Goal: Information Seeking & Learning: Learn about a topic

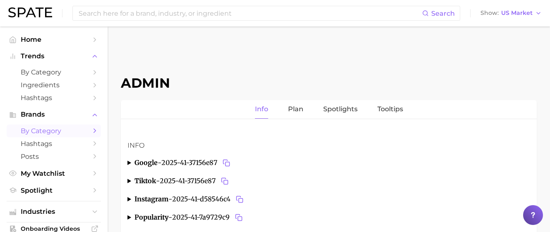
click at [56, 132] on span "by Category" at bounding box center [54, 131] width 66 height 8
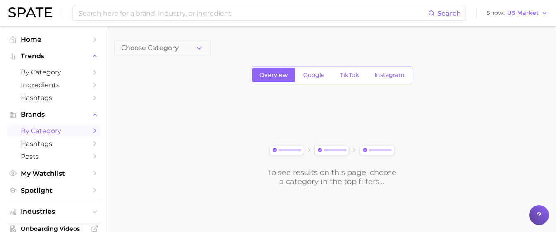
click at [178, 55] on button "Choose Category" at bounding box center [162, 48] width 96 height 17
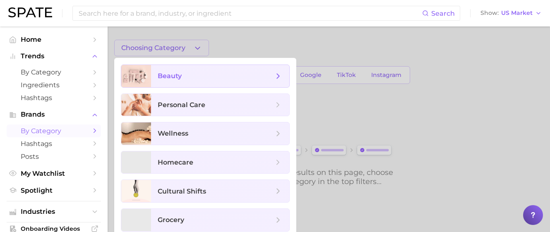
click at [191, 79] on span "beauty" at bounding box center [216, 76] width 116 height 9
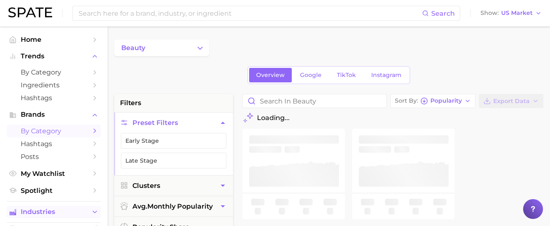
click at [69, 206] on button "Industries" at bounding box center [54, 212] width 94 height 12
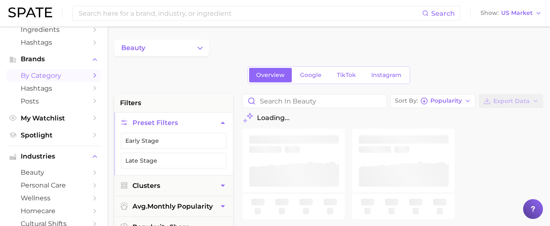
scroll to position [94, 0]
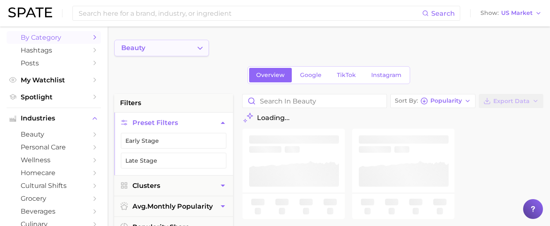
click at [196, 50] on icon "Change Category" at bounding box center [200, 48] width 9 height 9
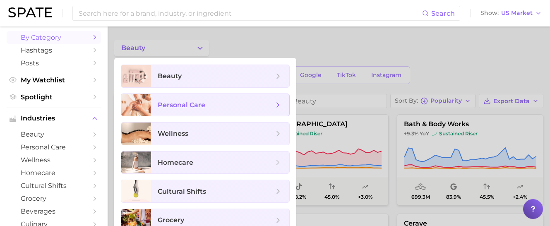
click at [198, 108] on span "personal care" at bounding box center [182, 105] width 48 height 8
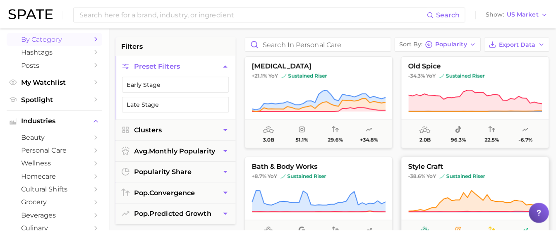
scroll to position [3, 0]
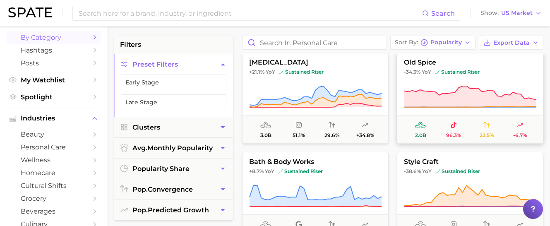
click at [438, 103] on icon at bounding box center [471, 96] width 132 height 21
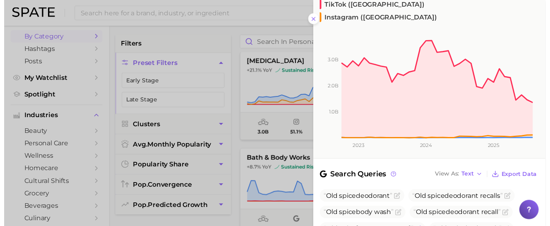
scroll to position [261, 0]
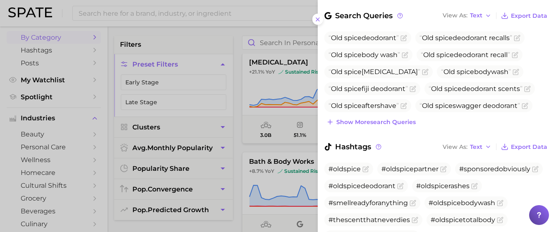
click at [264, 142] on div at bounding box center [278, 116] width 556 height 232
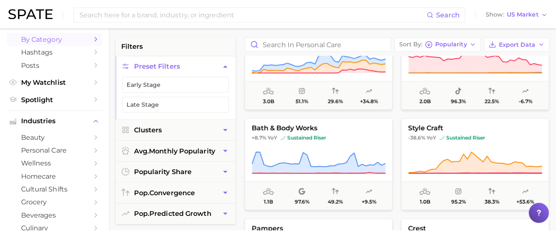
scroll to position [51, 0]
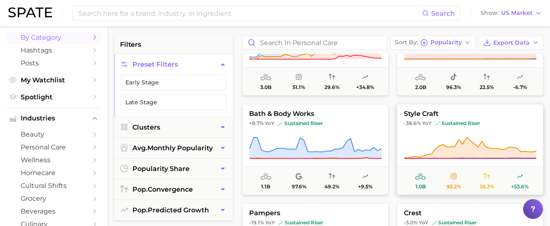
click at [422, 141] on icon at bounding box center [470, 148] width 132 height 23
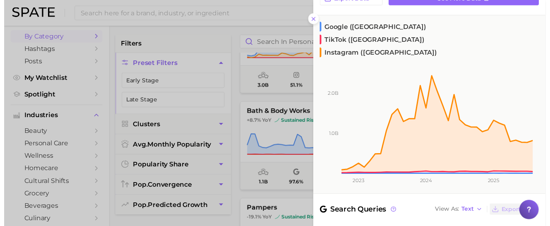
scroll to position [156, 0]
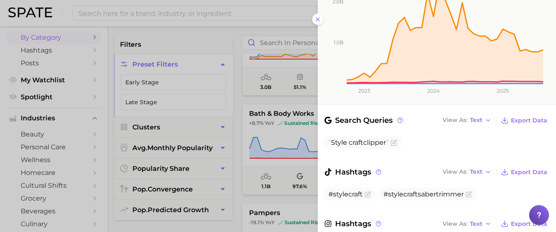
click at [285, 151] on div at bounding box center [278, 116] width 556 height 232
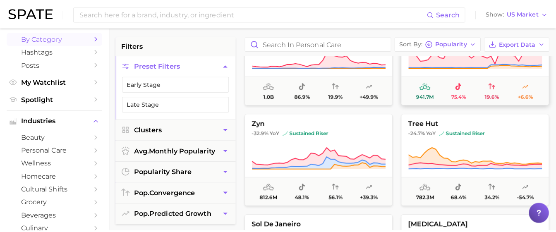
scroll to position [284, 0]
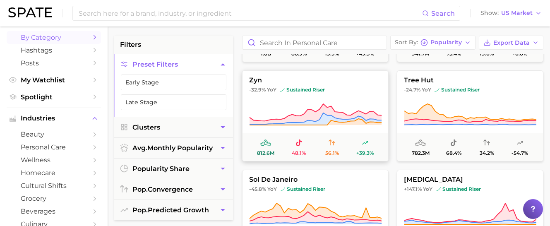
click at [318, 118] on icon at bounding box center [316, 114] width 132 height 21
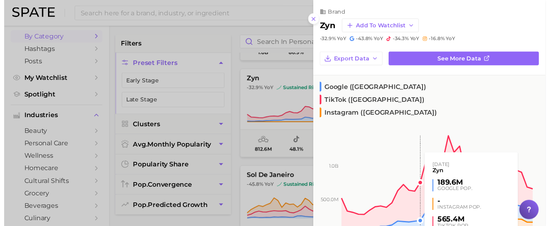
scroll to position [184, 0]
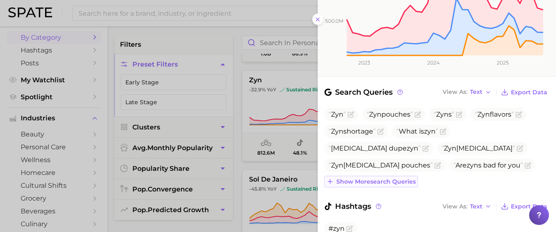
click at [407, 178] on span "Show more search queries" at bounding box center [376, 181] width 79 height 7
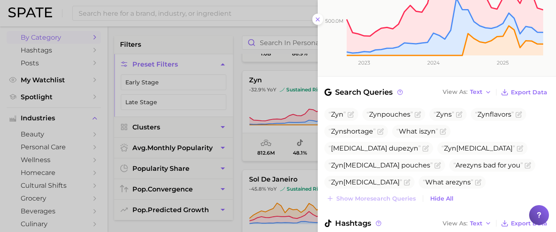
click at [250, 142] on div at bounding box center [278, 116] width 556 height 232
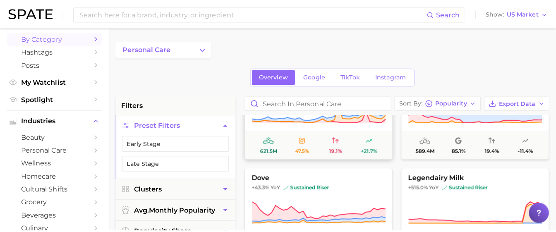
scroll to position [684, 0]
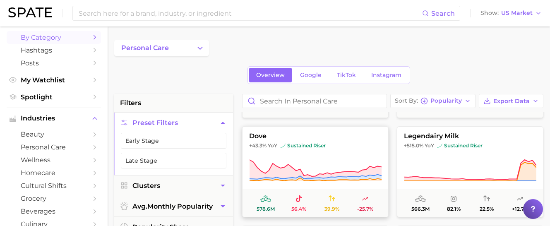
click at [354, 153] on button "dove +43.3% YoY sustained riser 578.6m 56.4% 39.9% -25.7%" at bounding box center [315, 171] width 147 height 91
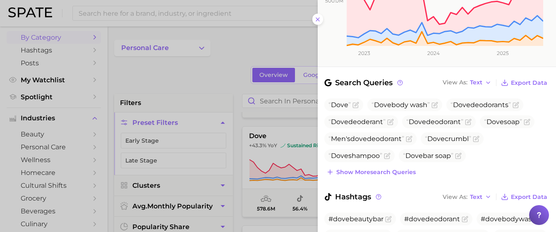
scroll to position [163, 0]
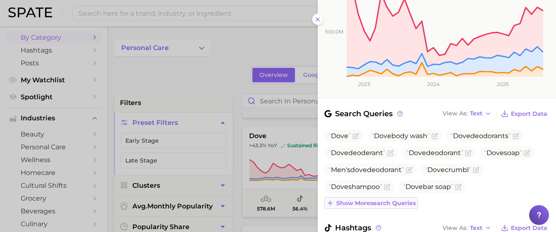
click at [392, 200] on span "Show more search queries" at bounding box center [376, 203] width 79 height 7
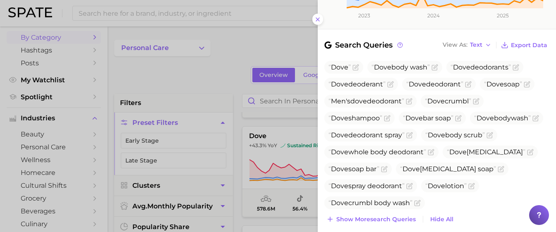
scroll to position [232, 0]
click at [401, 216] on span "Show more search queries" at bounding box center [376, 219] width 79 height 7
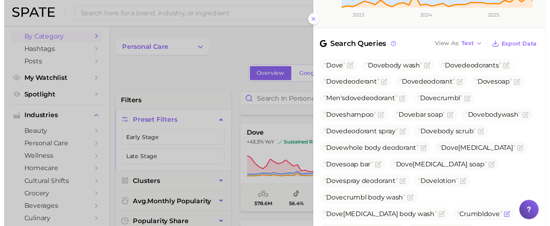
scroll to position [285, 0]
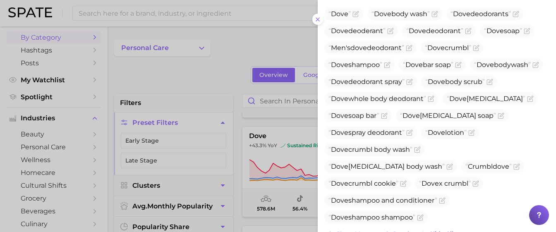
click at [284, 177] on div at bounding box center [278, 116] width 556 height 232
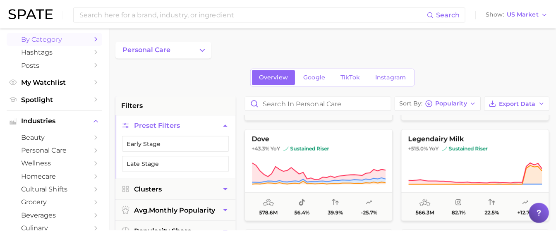
scroll to position [685, 0]
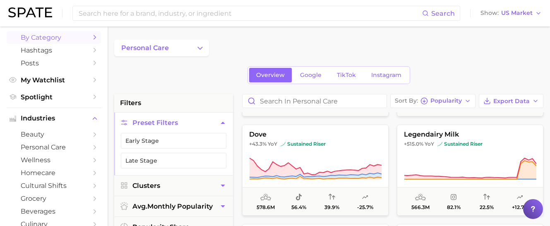
click at [463, 158] on icon at bounding box center [470, 168] width 132 height 23
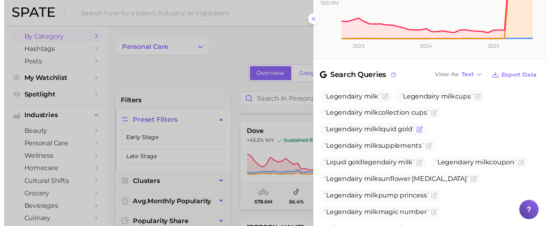
scroll to position [200, 0]
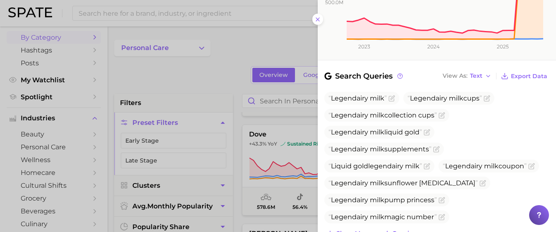
click at [289, 163] on div at bounding box center [278, 116] width 556 height 232
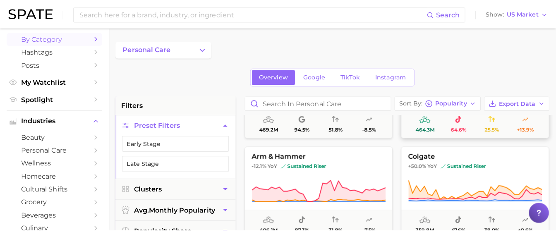
scroll to position [868, 0]
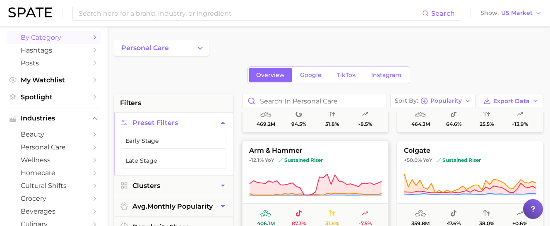
click at [361, 188] on icon at bounding box center [316, 184] width 132 height 21
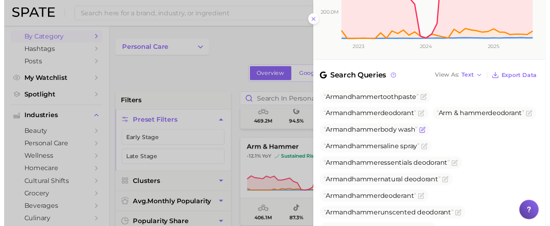
scroll to position [241, 0]
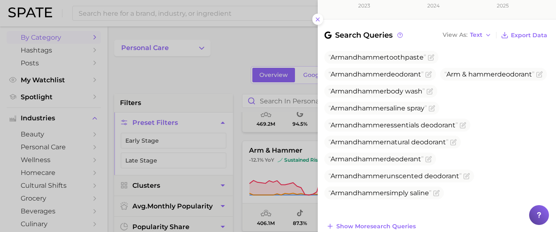
click at [277, 161] on div at bounding box center [278, 116] width 556 height 232
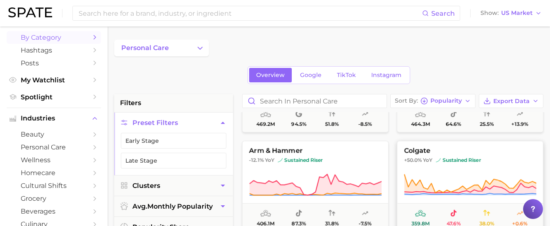
click at [466, 170] on button "colgate +50.0% YoY sustained riser 359.8m 47.6% 38.0% +0.6%" at bounding box center [470, 186] width 147 height 91
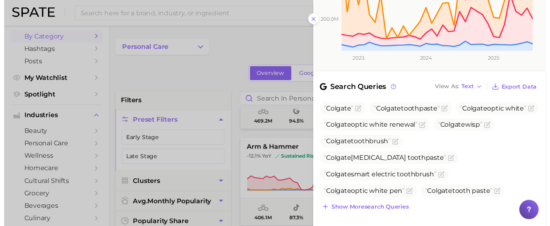
scroll to position [189, 0]
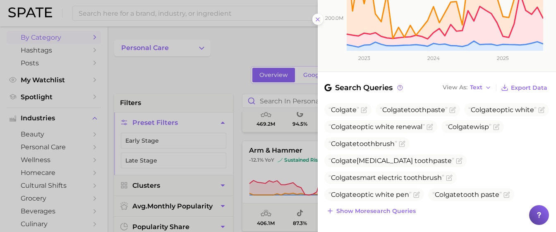
click at [245, 165] on div at bounding box center [278, 116] width 556 height 232
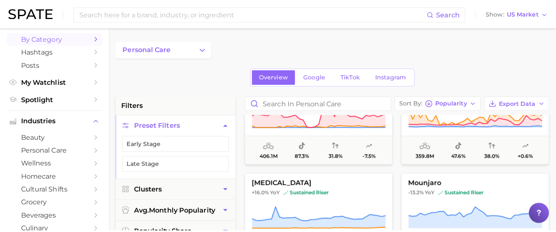
scroll to position [995, 0]
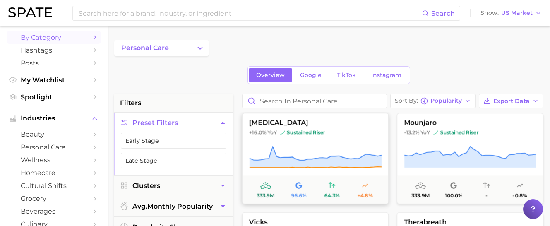
click at [346, 161] on icon at bounding box center [316, 157] width 132 height 21
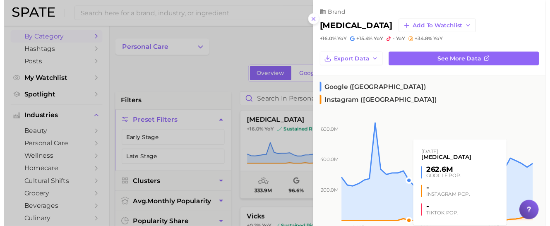
scroll to position [166, 0]
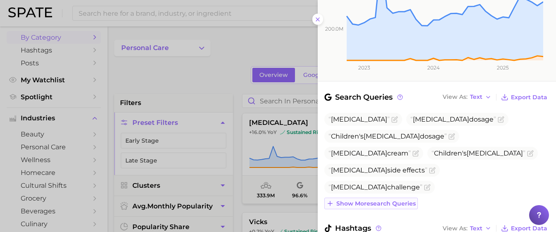
click at [388, 200] on span "Show more search queries" at bounding box center [376, 203] width 79 height 7
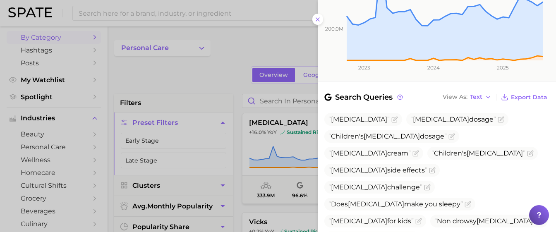
click at [287, 163] on div at bounding box center [278, 116] width 556 height 232
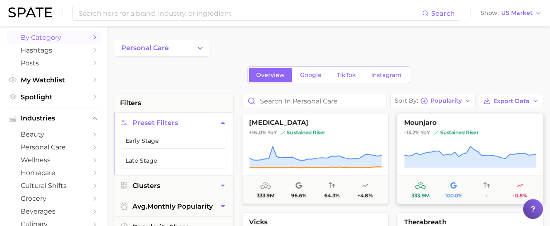
click at [461, 160] on icon at bounding box center [471, 157] width 132 height 21
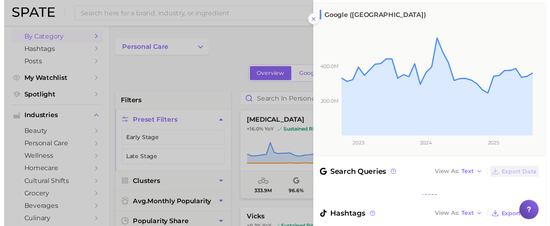
scroll to position [155, 0]
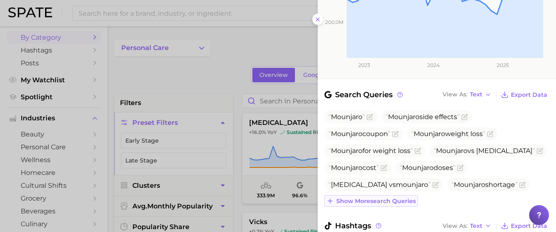
click at [403, 199] on span "Show more search queries" at bounding box center [376, 201] width 79 height 7
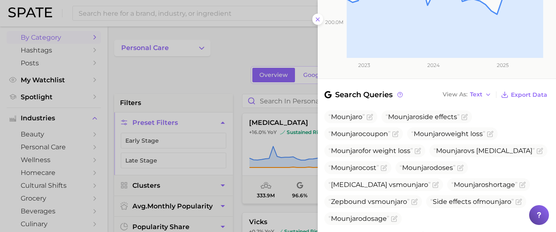
click at [261, 161] on div at bounding box center [278, 116] width 556 height 232
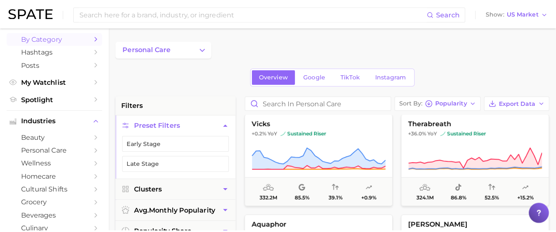
scroll to position [1096, 0]
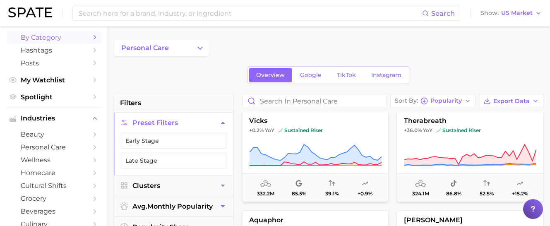
click at [324, 142] on button "vicks +0.2% YoY sustained riser 332.2m 85.5% 39.1% +0.9%" at bounding box center [315, 156] width 147 height 91
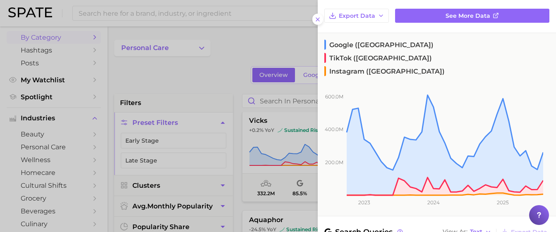
scroll to position [80, 0]
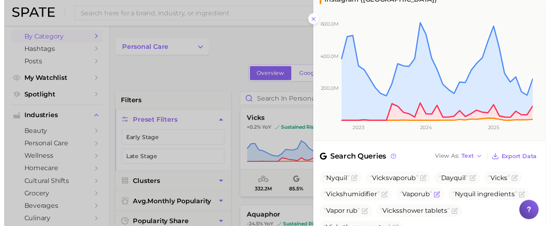
scroll to position [158, 0]
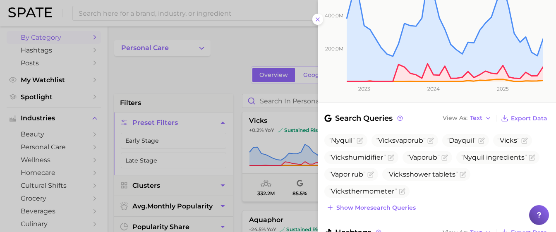
click at [246, 152] on div at bounding box center [278, 116] width 556 height 232
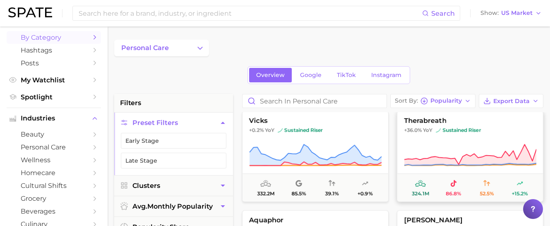
click at [450, 149] on icon at bounding box center [470, 155] width 132 height 23
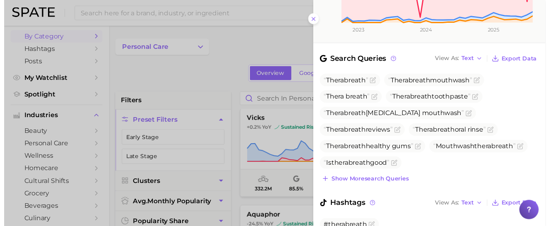
scroll to position [225, 0]
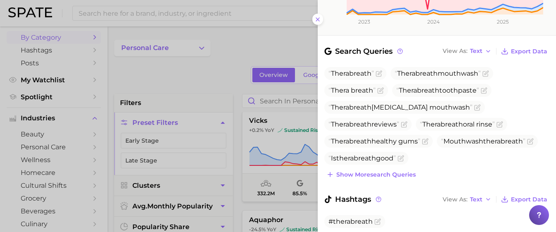
click at [282, 154] on div at bounding box center [278, 116] width 556 height 232
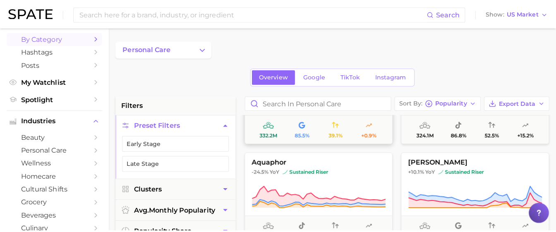
scroll to position [1159, 0]
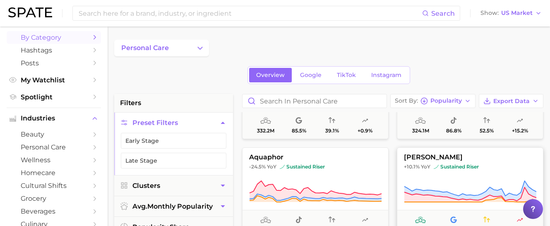
click at [450, 180] on icon at bounding box center [470, 191] width 132 height 23
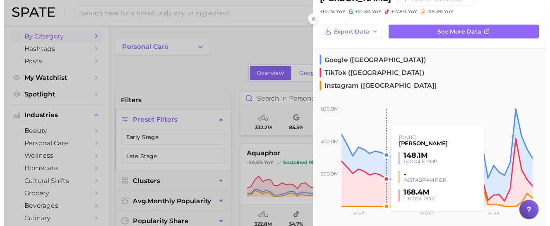
scroll to position [156, 0]
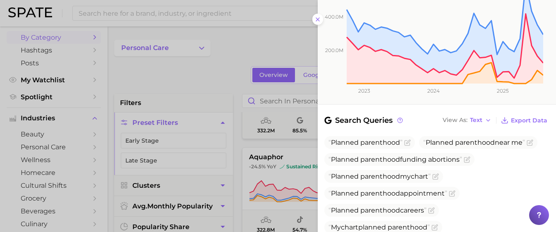
click at [275, 160] on div at bounding box center [278, 116] width 556 height 232
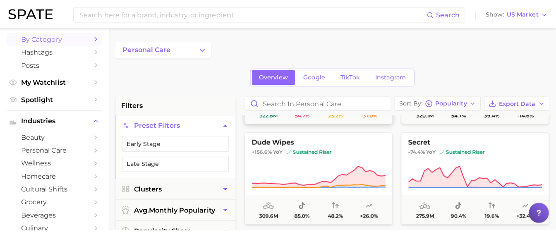
scroll to position [1277, 0]
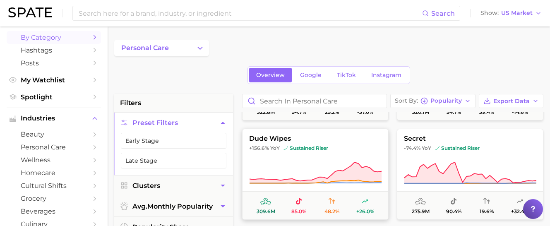
click at [353, 171] on icon at bounding box center [316, 172] width 132 height 21
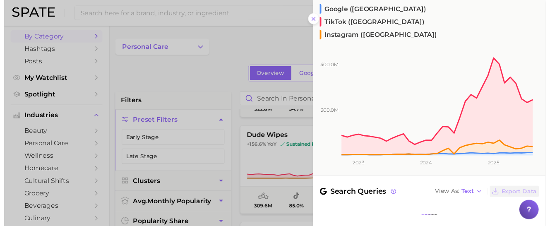
scroll to position [121, 0]
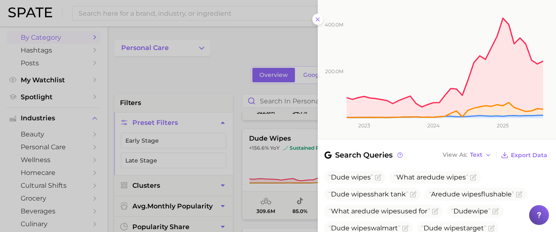
click at [258, 167] on div at bounding box center [278, 116] width 556 height 232
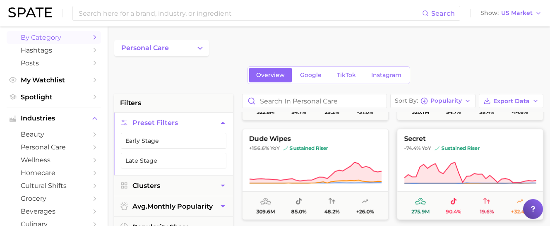
click at [443, 171] on icon at bounding box center [470, 172] width 132 height 23
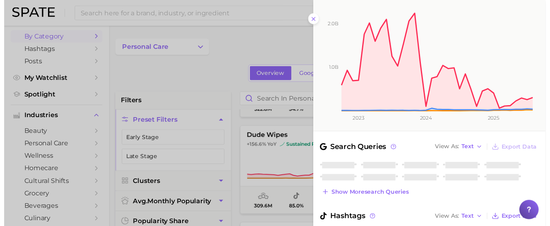
scroll to position [156, 0]
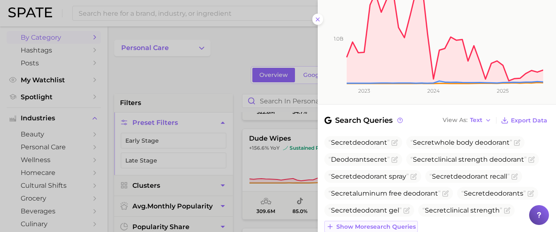
click at [397, 221] on button "Show more search queries" at bounding box center [372, 227] width 94 height 12
click at [268, 161] on div at bounding box center [278, 116] width 556 height 232
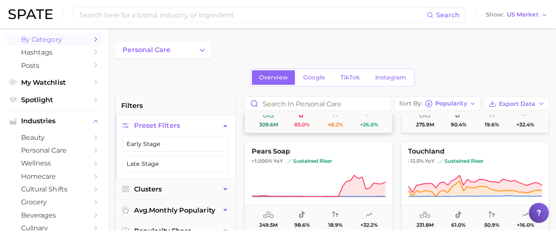
scroll to position [1368, 0]
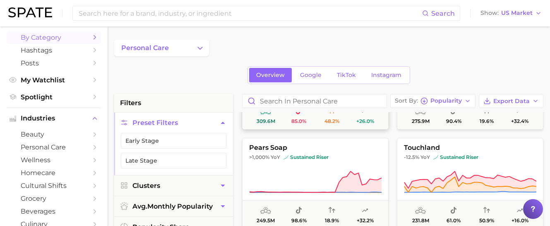
click at [325, 181] on icon at bounding box center [315, 182] width 132 height 23
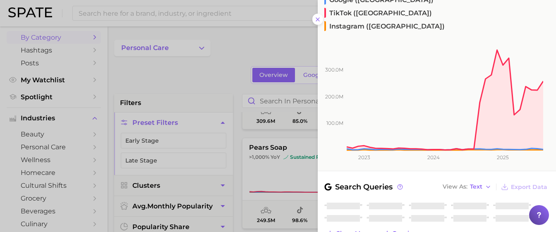
scroll to position [173, 0]
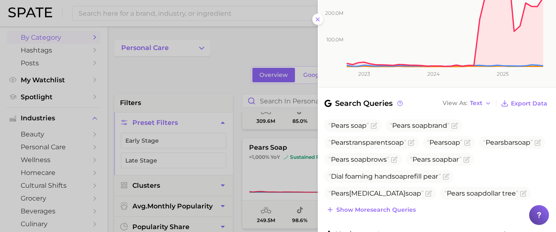
click at [371, 207] on span "Show more search queries" at bounding box center [376, 210] width 79 height 7
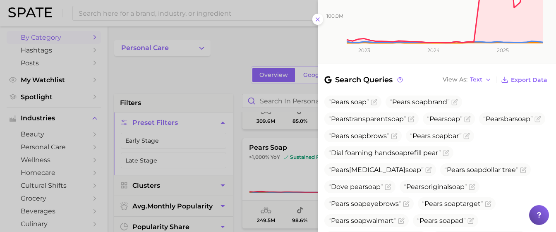
scroll to position [221, 0]
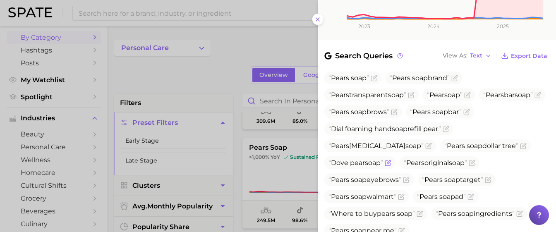
click at [388, 160] on icon "Flag as miscategorized or irrelevant" at bounding box center [388, 163] width 7 height 7
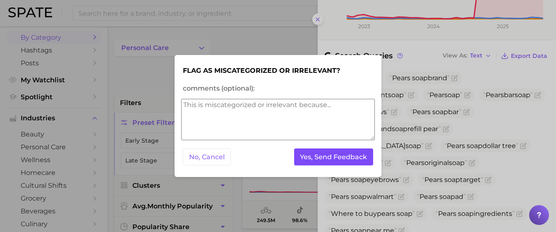
click at [347, 158] on button "Yes, Send Feedback" at bounding box center [333, 157] width 79 height 17
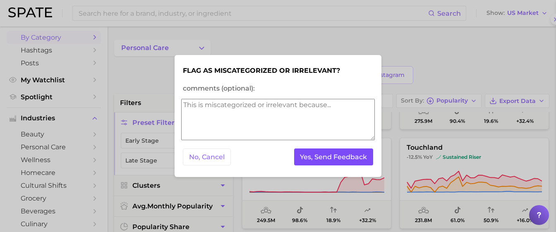
scroll to position [0, 0]
click at [334, 154] on button "Yes, Send Feedback" at bounding box center [333, 157] width 79 height 17
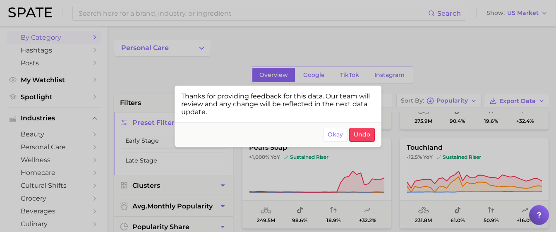
click at [492, 170] on div at bounding box center [278, 116] width 556 height 232
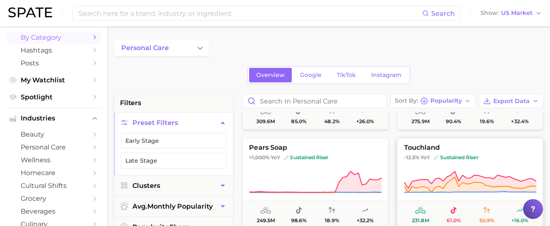
click at [490, 176] on icon at bounding box center [470, 182] width 132 height 23
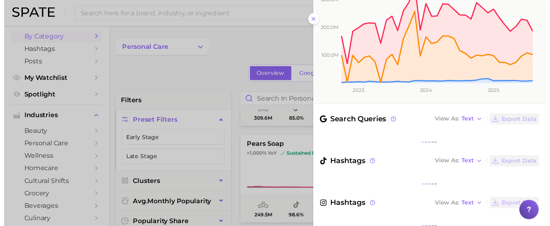
scroll to position [156, 0]
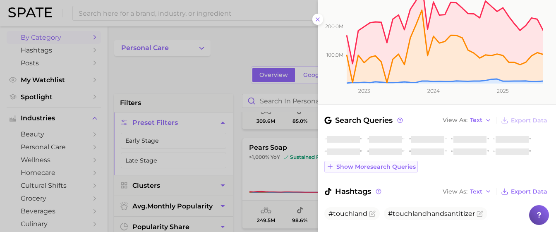
click at [389, 164] on span "Show more search queries" at bounding box center [376, 167] width 79 height 7
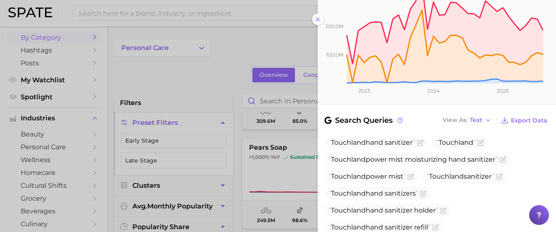
click at [224, 161] on div at bounding box center [278, 116] width 556 height 232
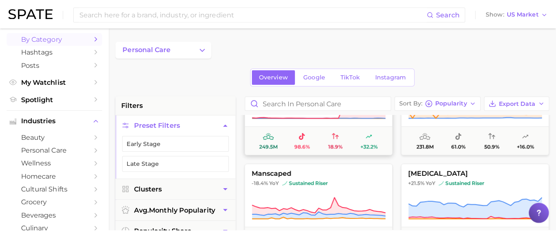
scroll to position [1445, 0]
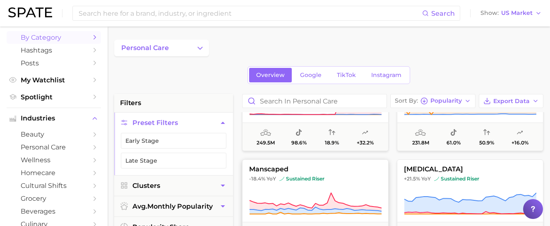
click at [351, 181] on span "-18.4% YoY sustained riser" at bounding box center [316, 179] width 146 height 7
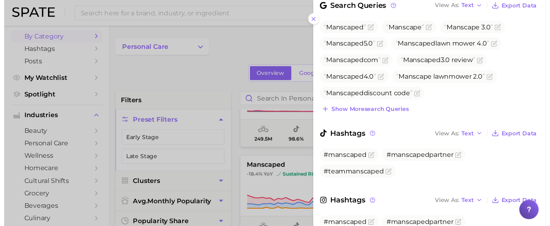
scroll to position [284, 0]
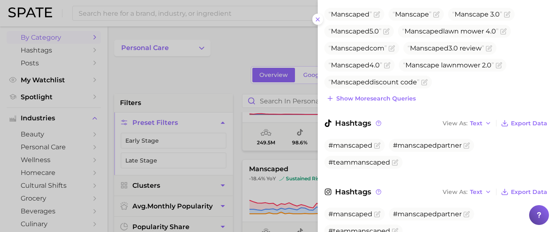
click at [294, 160] on div at bounding box center [278, 116] width 556 height 232
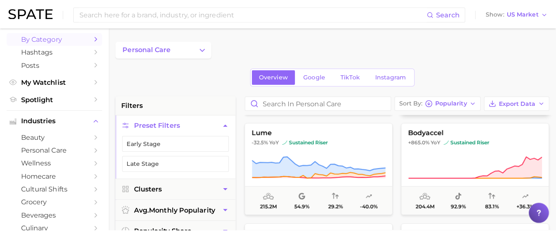
scroll to position [1592, 0]
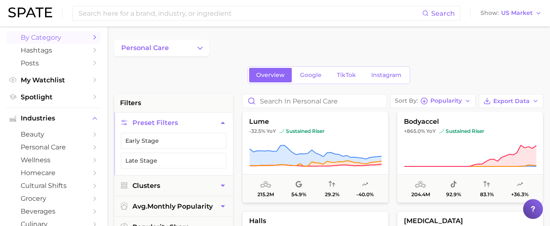
click at [426, 152] on icon at bounding box center [470, 155] width 132 height 23
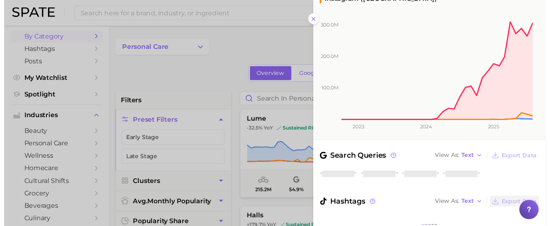
scroll to position [150, 0]
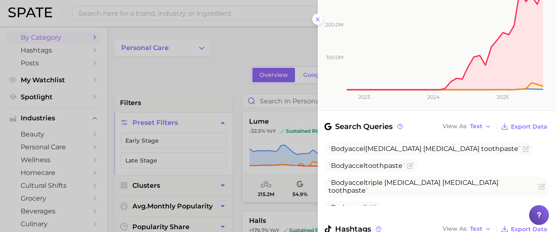
click at [303, 147] on div at bounding box center [278, 116] width 556 height 232
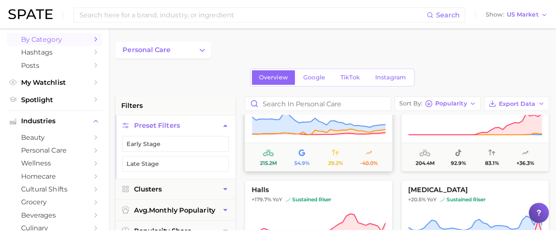
scroll to position [1690, 0]
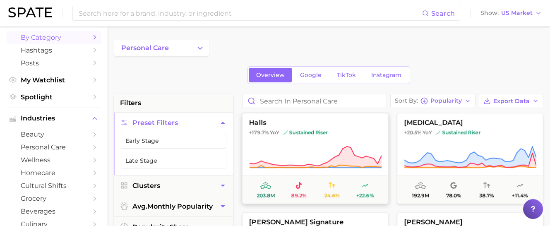
click at [358, 155] on icon at bounding box center [315, 157] width 132 height 23
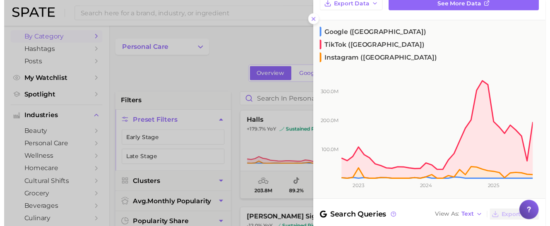
scroll to position [158, 0]
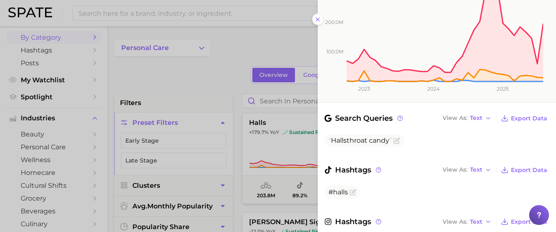
click at [291, 146] on div at bounding box center [278, 116] width 556 height 232
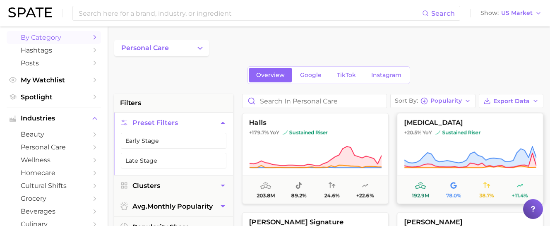
click at [421, 149] on icon at bounding box center [470, 157] width 132 height 23
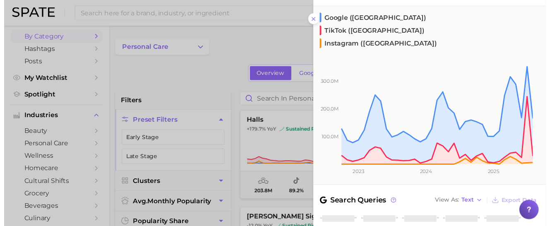
scroll to position [144, 0]
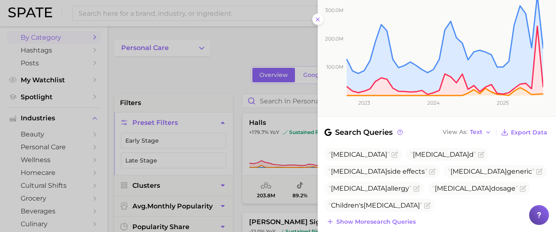
click at [298, 154] on div at bounding box center [278, 116] width 556 height 232
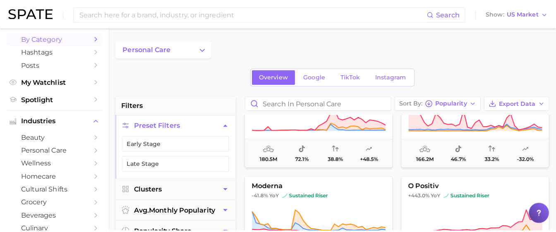
scroll to position [1867, 0]
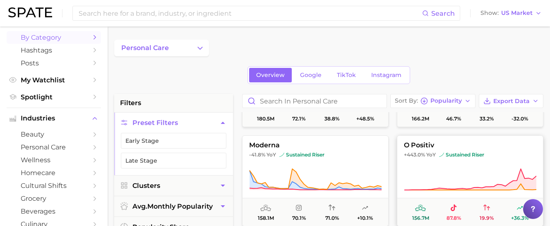
click at [425, 165] on button "o positiv +443.0% YoY sustained riser 156.7m 87.8% 19.9% +36.3%" at bounding box center [470, 180] width 147 height 91
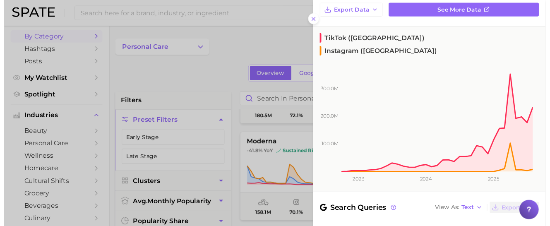
scroll to position [144, 0]
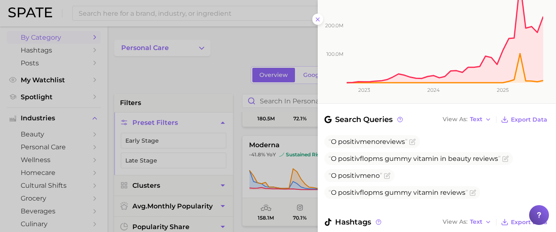
click at [307, 166] on div at bounding box center [278, 116] width 556 height 232
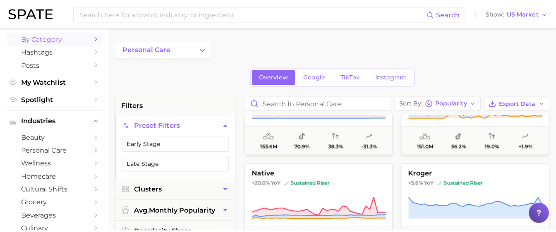
scroll to position [2053, 0]
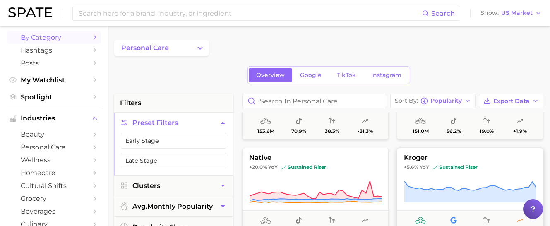
click at [421, 177] on button "kroger +5.6% YoY sustained riser 143.0m 100.0% - +4.3%" at bounding box center [470, 193] width 147 height 91
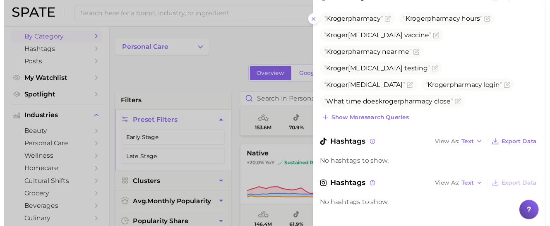
scroll to position [260, 0]
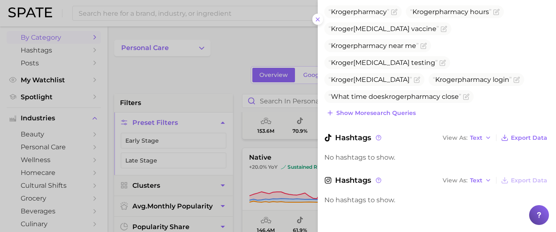
click at [284, 172] on div at bounding box center [278, 116] width 556 height 232
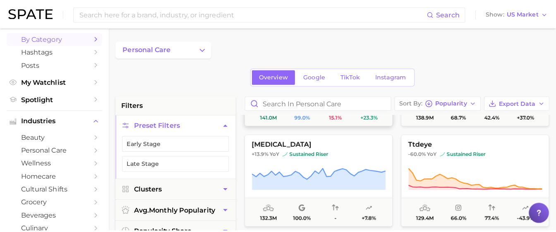
scroll to position [2280, 0]
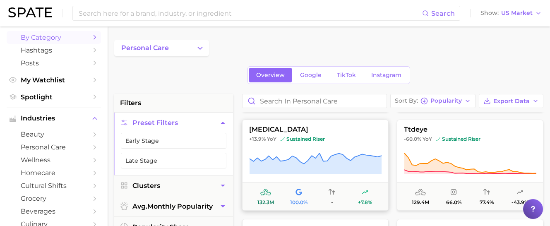
click at [365, 168] on icon at bounding box center [316, 163] width 132 height 21
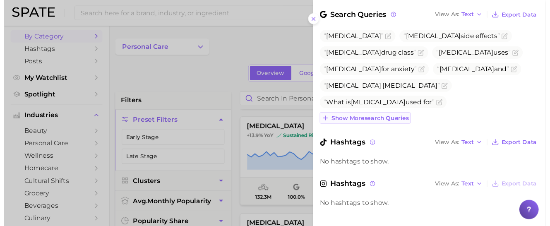
scroll to position [243, 0]
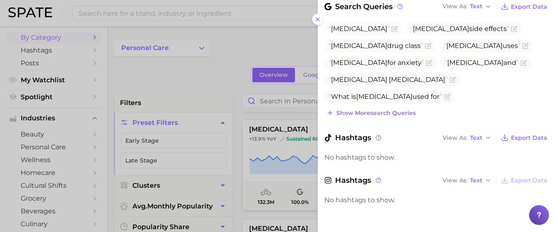
click at [280, 185] on div at bounding box center [278, 116] width 556 height 232
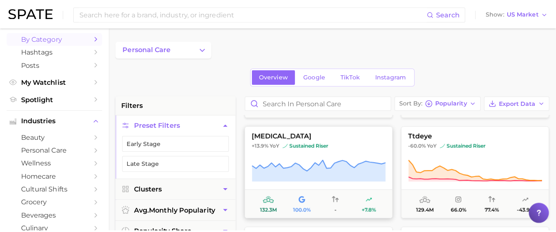
scroll to position [2277, 0]
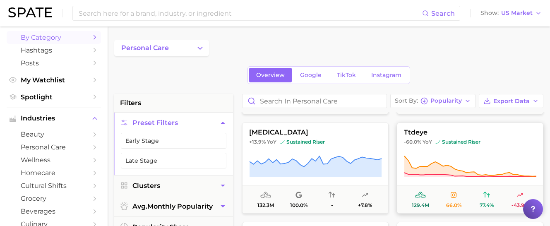
click at [435, 174] on icon at bounding box center [471, 166] width 132 height 21
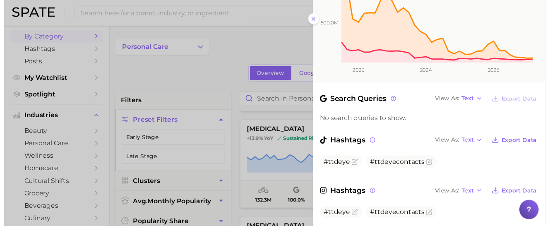
scroll to position [157, 0]
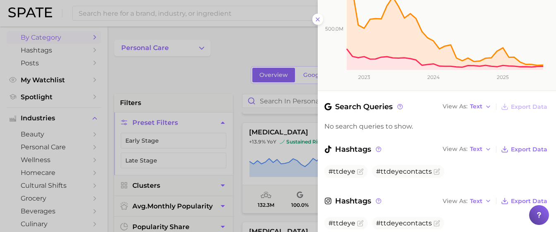
click at [162, 21] on div at bounding box center [278, 116] width 556 height 232
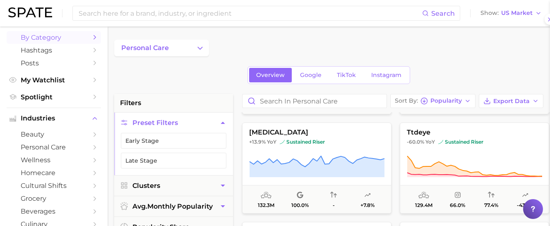
scroll to position [0, 0]
click at [159, 11] on input at bounding box center [250, 13] width 344 height 14
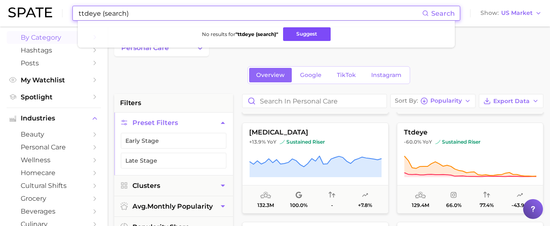
type input "ttdeye (search)"
click at [301, 34] on button "Suggest" at bounding box center [307, 34] width 48 height 14
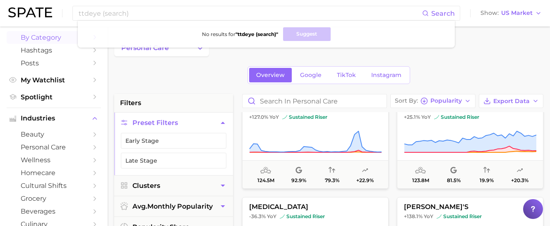
scroll to position [2400, 0]
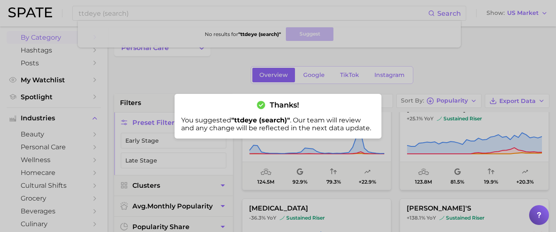
click at [408, 153] on div at bounding box center [278, 116] width 556 height 232
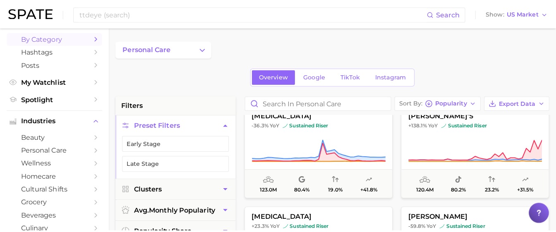
scroll to position [2492, 0]
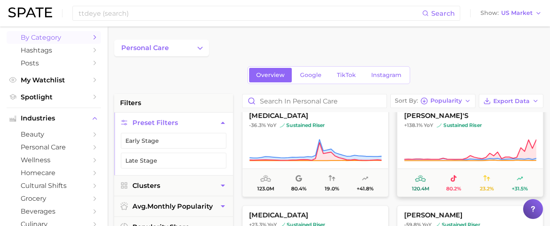
click at [426, 147] on icon at bounding box center [470, 150] width 132 height 23
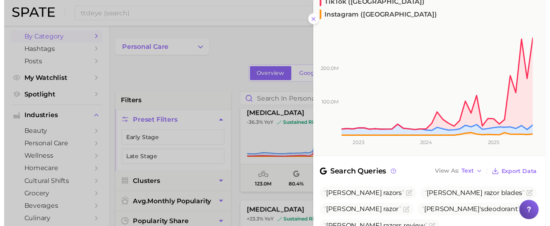
scroll to position [178, 0]
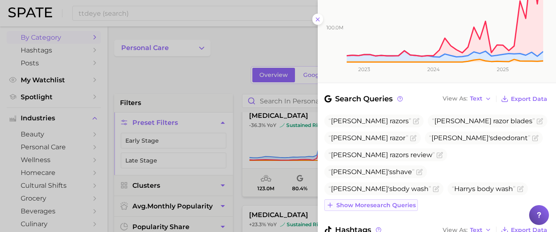
click at [392, 202] on span "Show more search queries" at bounding box center [376, 205] width 79 height 7
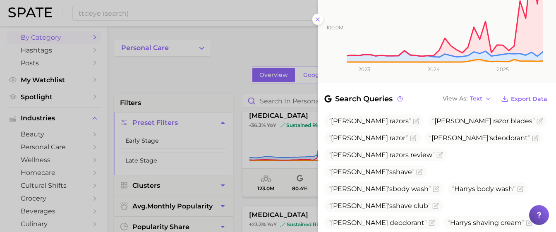
click at [287, 146] on div at bounding box center [278, 116] width 556 height 232
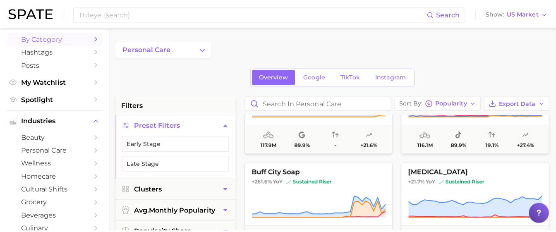
scroll to position [2777, 0]
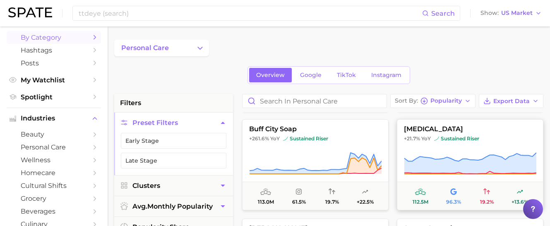
click at [432, 166] on icon at bounding box center [471, 163] width 132 height 21
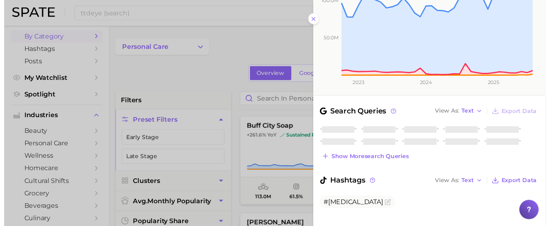
scroll to position [165, 0]
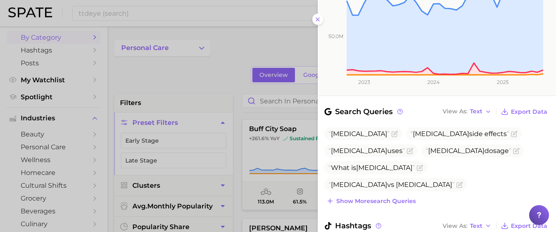
click at [291, 171] on div at bounding box center [278, 116] width 556 height 232
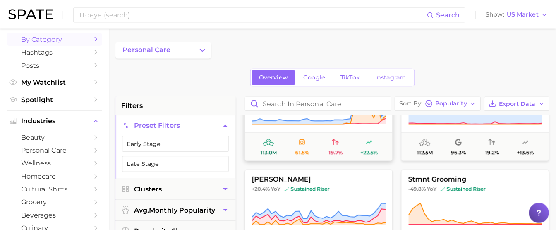
scroll to position [2830, 0]
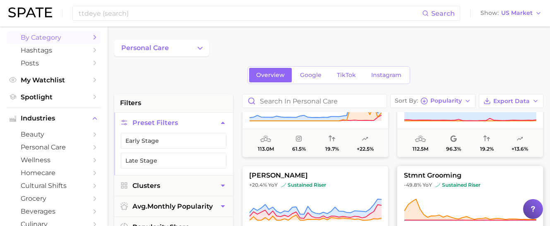
click at [417, 190] on button "stmnt grooming -49.8% YoY sustained riser 106.1m 94.3% 37.0% -20.4%" at bounding box center [470, 211] width 147 height 91
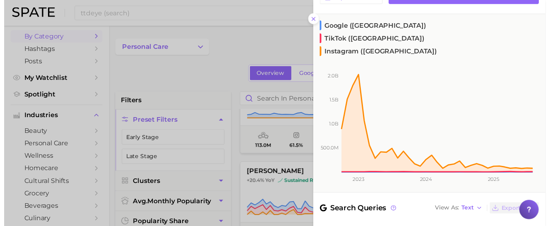
scroll to position [160, 0]
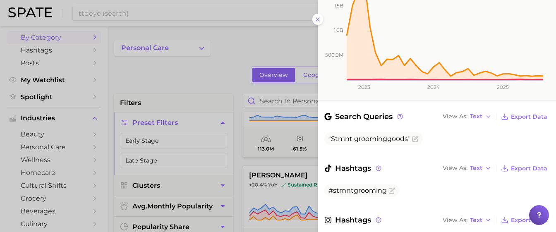
click at [293, 147] on div at bounding box center [278, 116] width 556 height 232
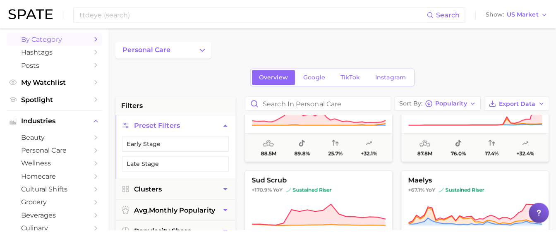
scroll to position [3361, 0]
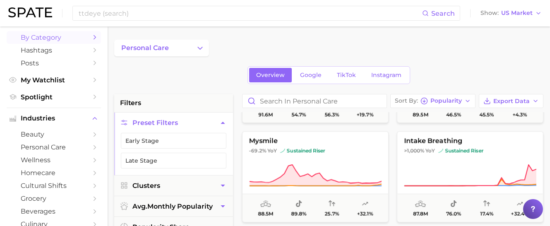
click at [352, 171] on icon at bounding box center [315, 175] width 132 height 23
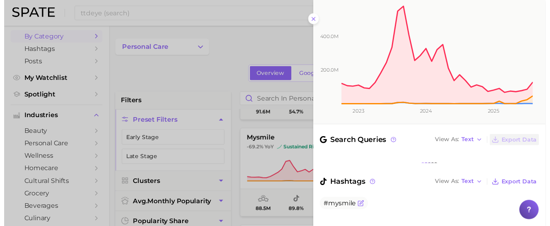
scroll to position [140, 0]
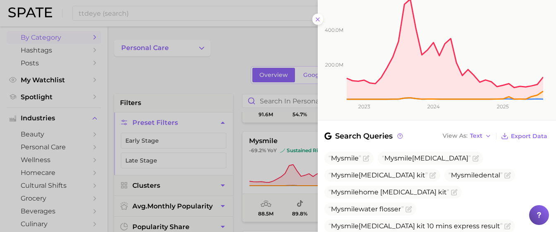
click at [290, 173] on div at bounding box center [278, 116] width 556 height 232
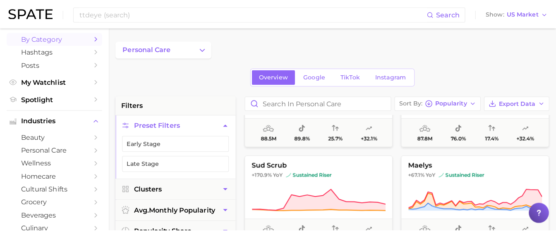
scroll to position [3453, 0]
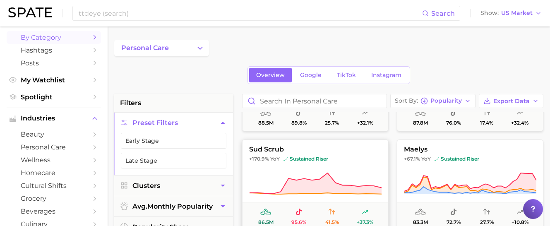
click at [338, 183] on icon at bounding box center [315, 183] width 132 height 23
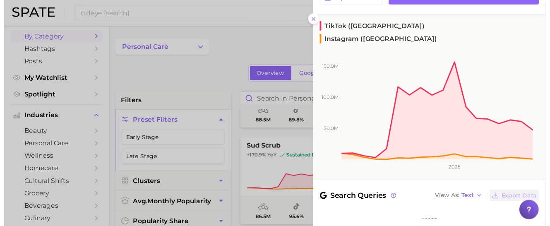
scroll to position [156, 0]
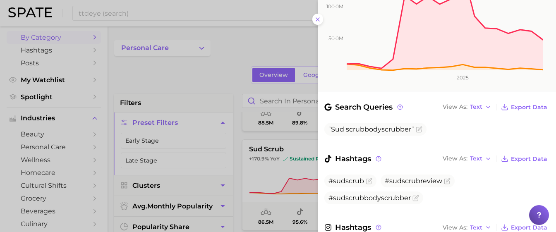
click at [285, 179] on div at bounding box center [278, 116] width 556 height 232
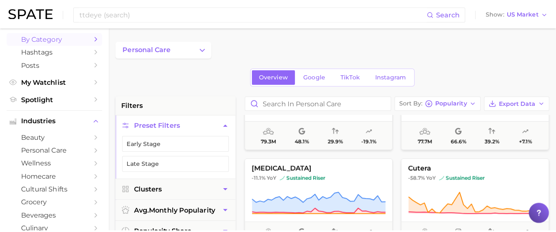
scroll to position [3772, 0]
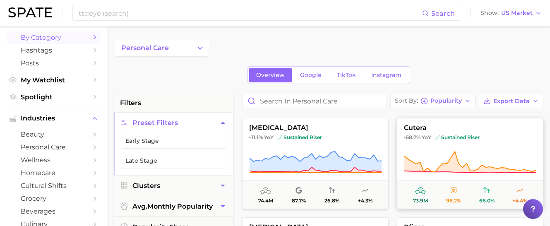
click at [443, 156] on icon at bounding box center [470, 162] width 132 height 23
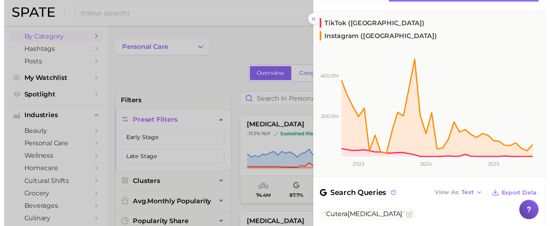
scroll to position [67, 0]
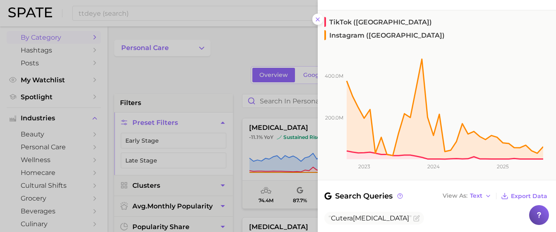
click at [303, 172] on div at bounding box center [278, 116] width 556 height 232
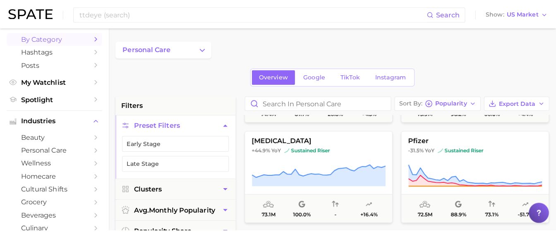
scroll to position [3865, 0]
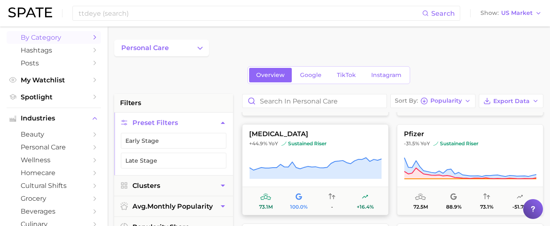
click at [355, 175] on icon at bounding box center [316, 168] width 132 height 21
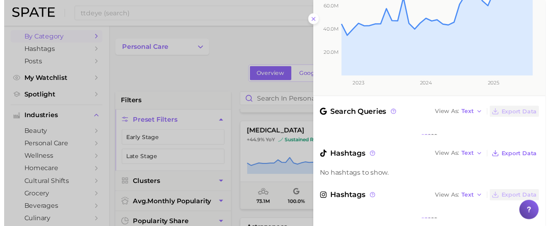
scroll to position [137, 0]
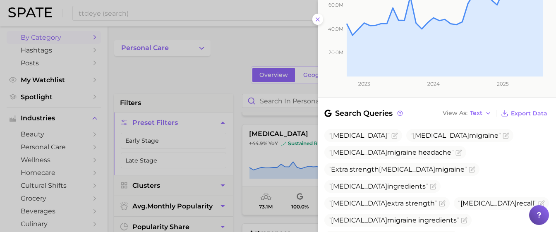
click at [306, 145] on div at bounding box center [278, 116] width 556 height 232
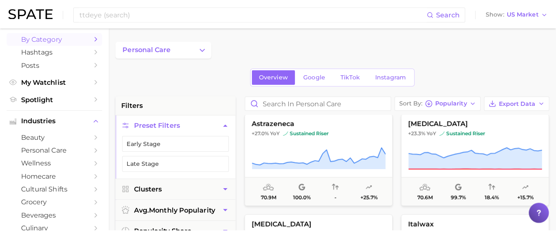
scroll to position [3978, 0]
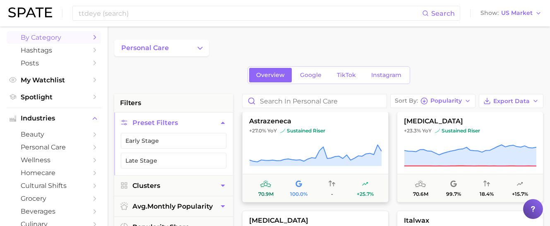
click at [352, 157] on icon at bounding box center [315, 155] width 132 height 23
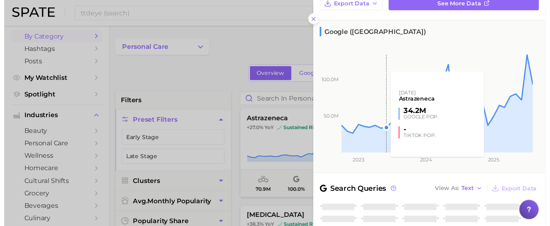
scroll to position [156, 0]
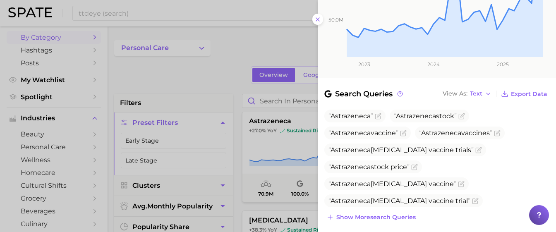
click at [297, 159] on div at bounding box center [278, 116] width 556 height 232
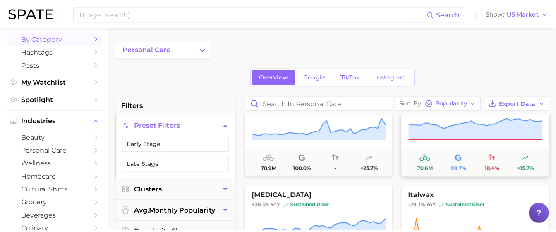
scroll to position [4037, 0]
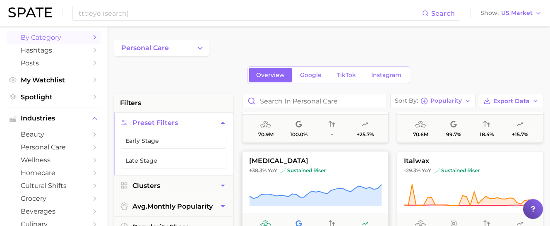
click at [357, 188] on icon at bounding box center [316, 195] width 132 height 21
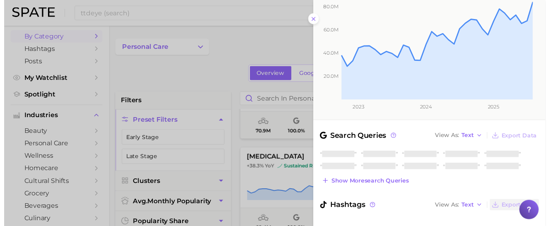
scroll to position [143, 0]
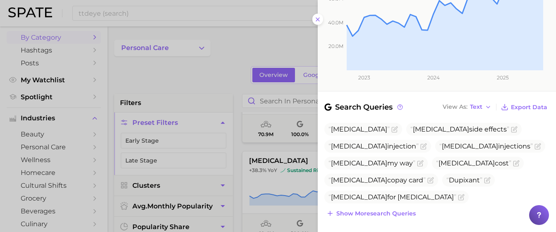
click at [269, 148] on div at bounding box center [278, 116] width 556 height 232
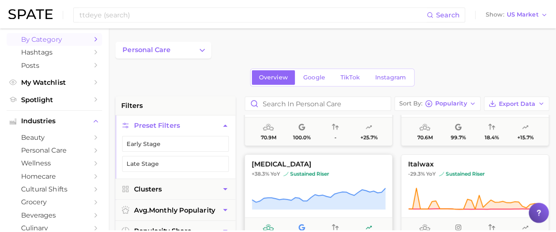
scroll to position [4050, 0]
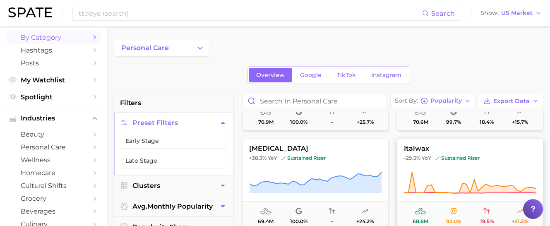
click at [414, 173] on icon at bounding box center [470, 182] width 132 height 23
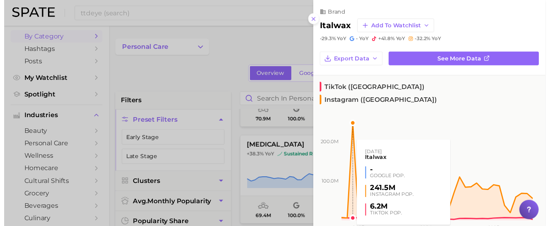
scroll to position [138, 0]
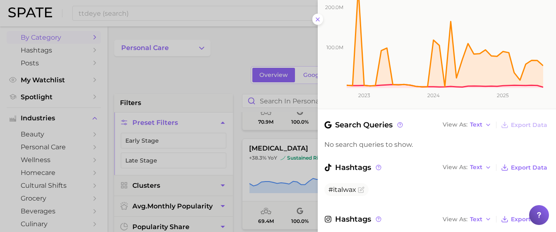
click at [290, 173] on div at bounding box center [278, 116] width 556 height 232
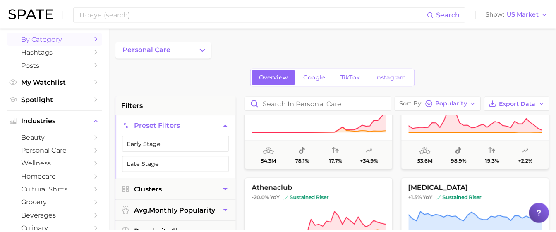
scroll to position [4848, 0]
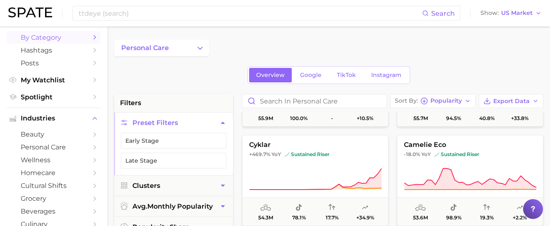
click at [341, 168] on icon at bounding box center [315, 179] width 132 height 23
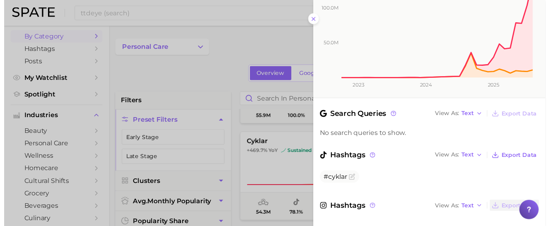
scroll to position [154, 0]
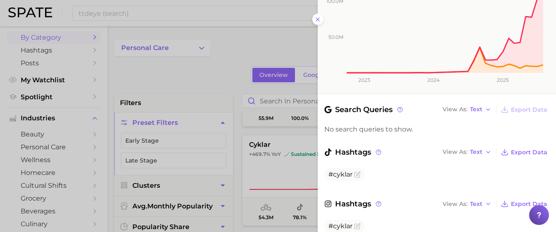
click at [282, 160] on div at bounding box center [278, 116] width 556 height 232
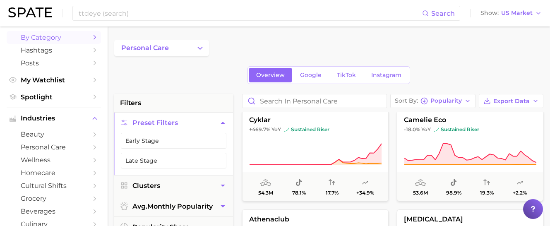
scroll to position [4905, 0]
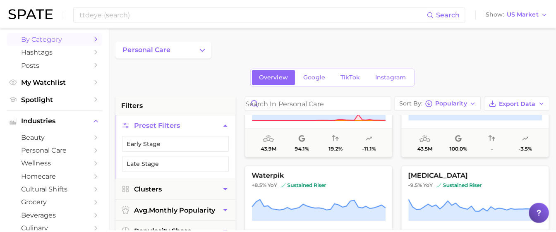
scroll to position [5609, 0]
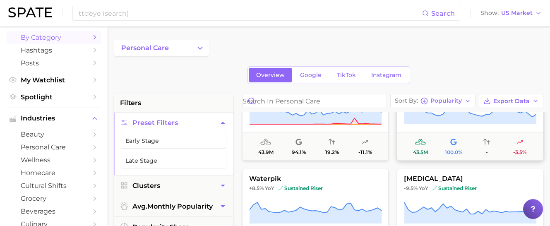
click at [431, 126] on button "alka seltzer +11.9% YoY sustained riser 43.5m 100.0% - -3.5%" at bounding box center [470, 115] width 147 height 91
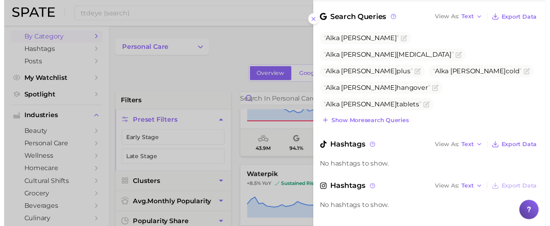
scroll to position [243, 0]
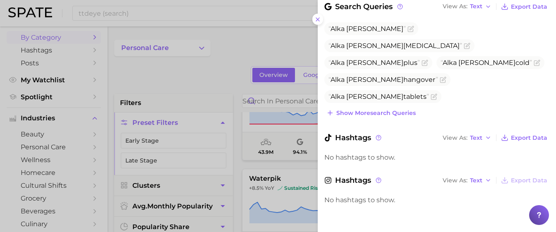
click at [286, 169] on div at bounding box center [278, 116] width 556 height 232
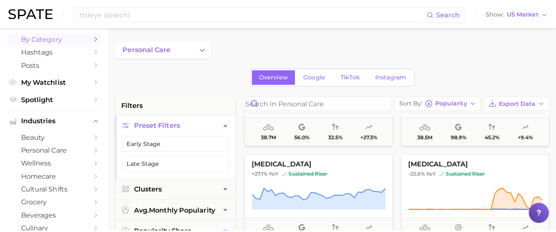
scroll to position [6122, 0]
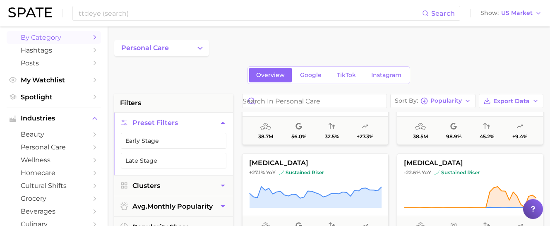
click at [355, 174] on span "+27.1% YoY sustained riser" at bounding box center [316, 172] width 146 height 7
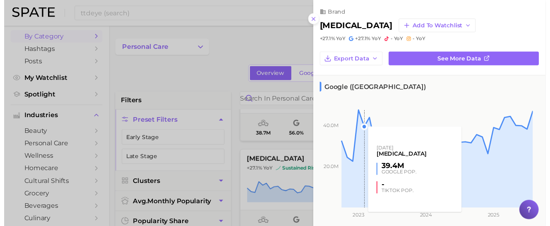
scroll to position [156, 0]
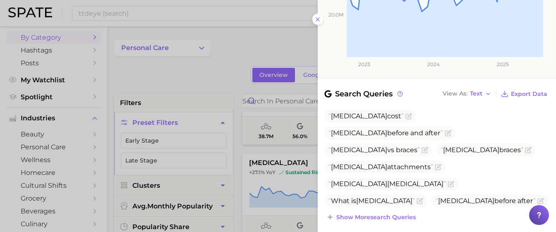
click at [275, 147] on div at bounding box center [278, 116] width 556 height 232
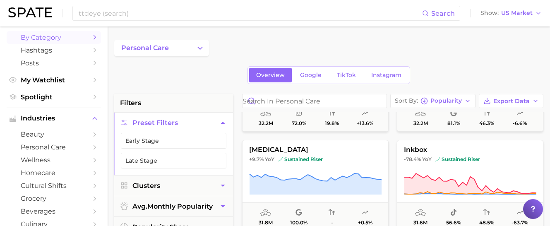
scroll to position [6632, 0]
click at [171, 44] on button "personal care" at bounding box center [161, 48] width 95 height 17
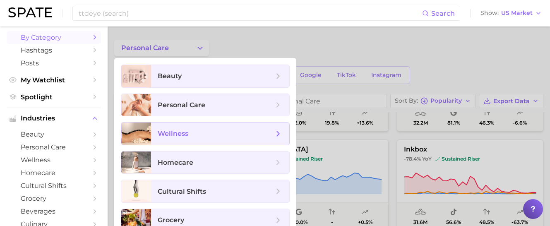
click at [194, 130] on span "wellness" at bounding box center [216, 133] width 116 height 9
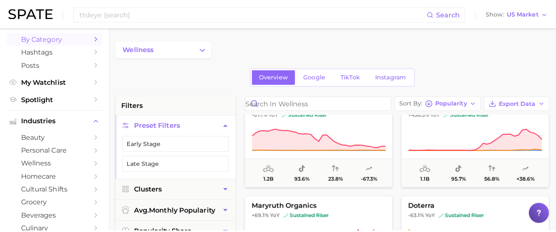
scroll to position [165, 0]
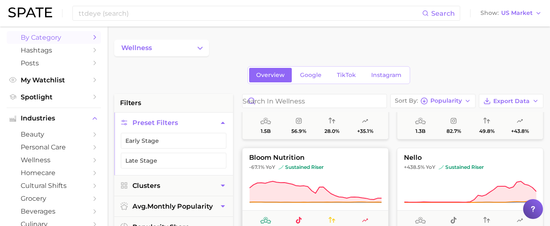
click at [330, 169] on span "-67.1% YoY sustained riser" at bounding box center [316, 167] width 146 height 7
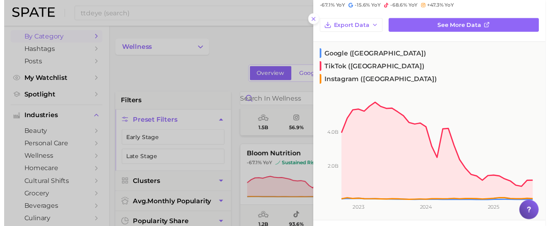
scroll to position [156, 0]
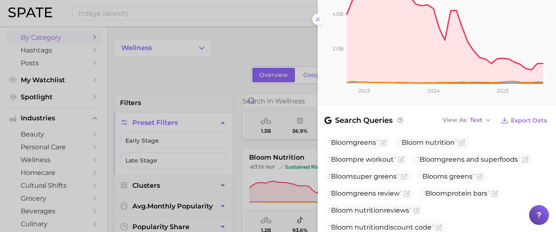
click at [284, 168] on div at bounding box center [278, 116] width 556 height 232
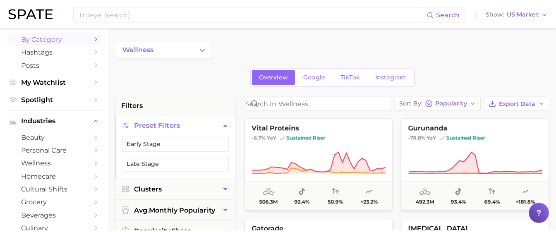
scroll to position [695, 0]
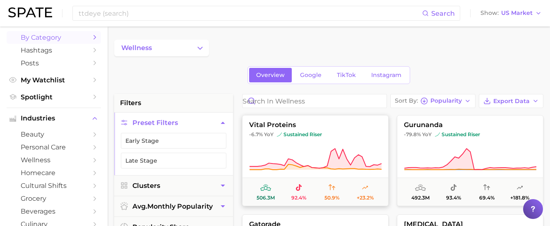
click at [346, 162] on icon at bounding box center [316, 159] width 132 height 21
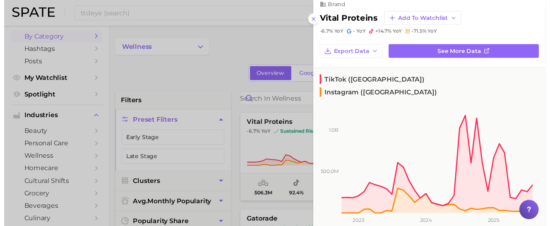
scroll to position [10, 0]
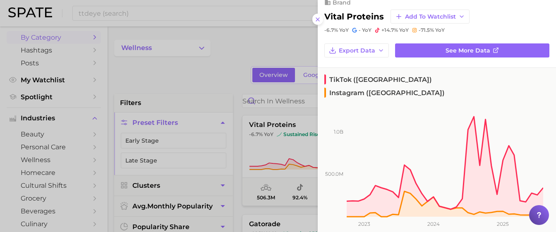
click at [237, 95] on div at bounding box center [278, 116] width 556 height 232
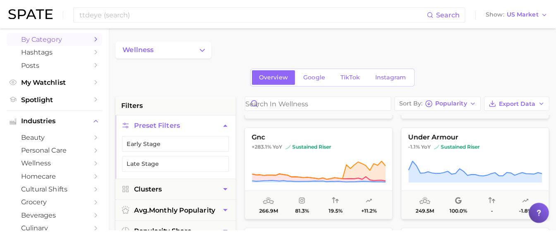
scroll to position [1084, 0]
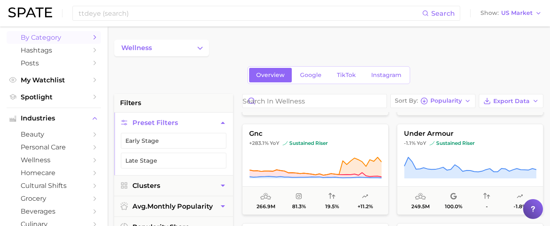
click at [434, 171] on icon at bounding box center [471, 167] width 132 height 21
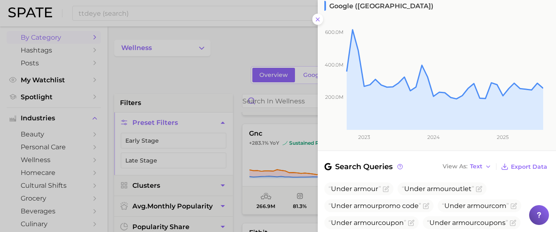
scroll to position [91, 0]
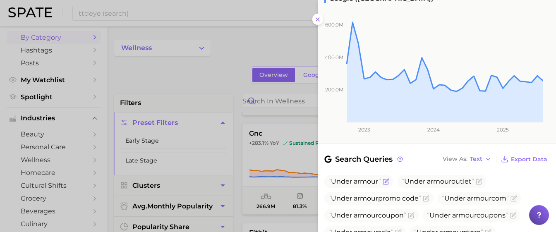
click at [384, 182] on icon "Flag as miscategorized or irrelevant" at bounding box center [386, 181] width 7 height 7
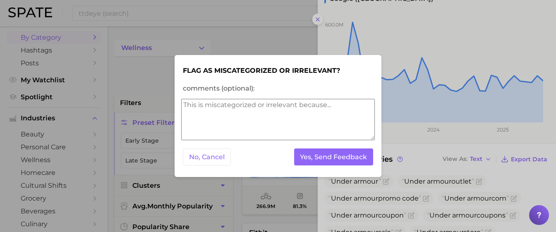
click at [298, 125] on textarea "comments (optional):" at bounding box center [278, 119] width 194 height 41
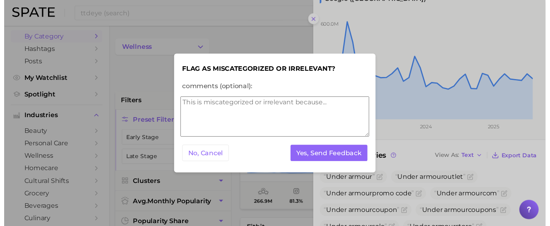
scroll to position [0, 0]
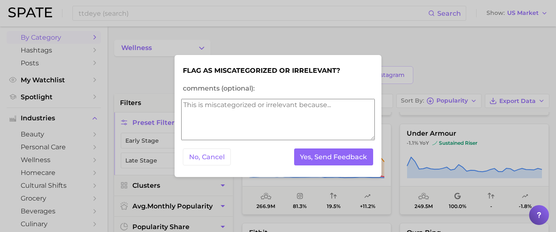
click at [299, 123] on textarea "comments (optional):" at bounding box center [278, 119] width 194 height 41
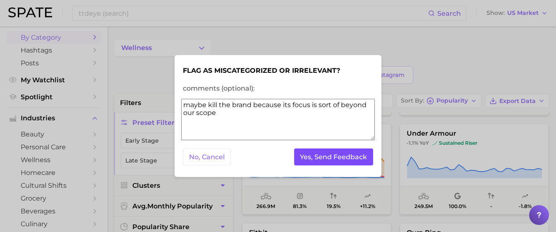
type textarea "maybe kill the brand because its focus is sort of beyond our scope"
click at [324, 157] on button "Yes, Send Feedback" at bounding box center [333, 157] width 79 height 17
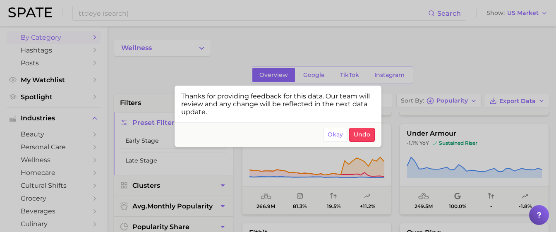
click at [398, 178] on div at bounding box center [278, 116] width 556 height 232
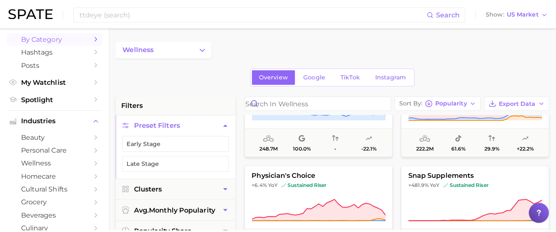
scroll to position [1253, 0]
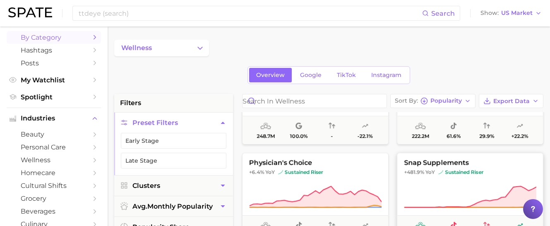
click at [438, 185] on icon at bounding box center [470, 196] width 132 height 23
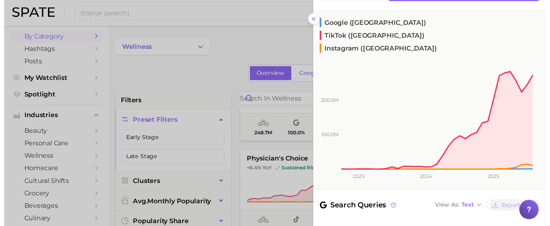
scroll to position [156, 0]
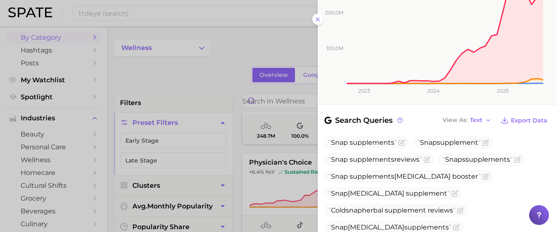
click at [290, 148] on div at bounding box center [278, 116] width 556 height 232
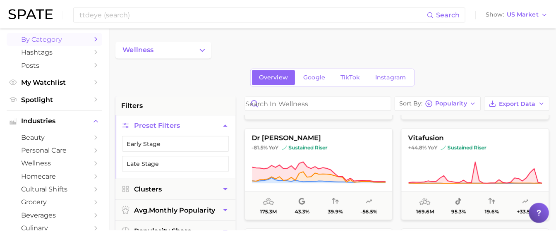
scroll to position [1488, 0]
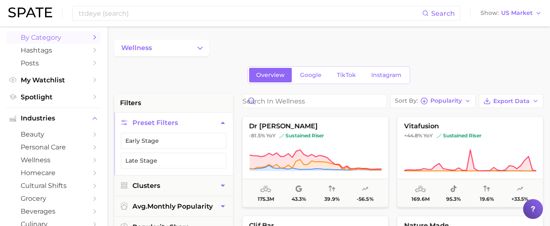
click at [432, 166] on icon at bounding box center [470, 160] width 132 height 23
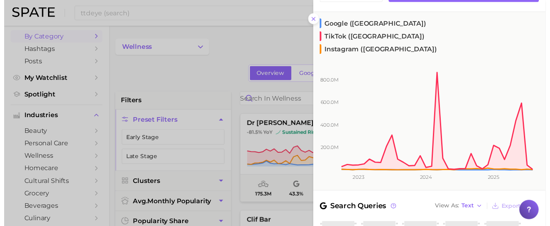
scroll to position [79, 0]
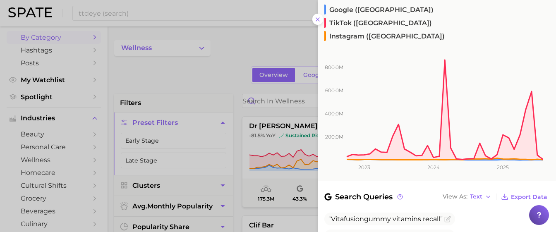
click at [281, 168] on div at bounding box center [278, 116] width 556 height 232
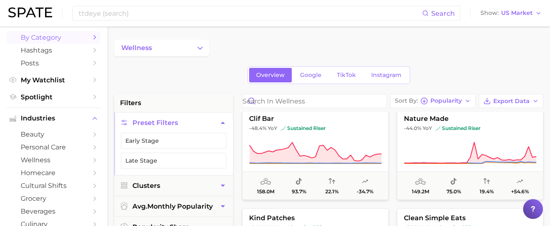
scroll to position [1583, 0]
